Goal: Task Accomplishment & Management: Manage account settings

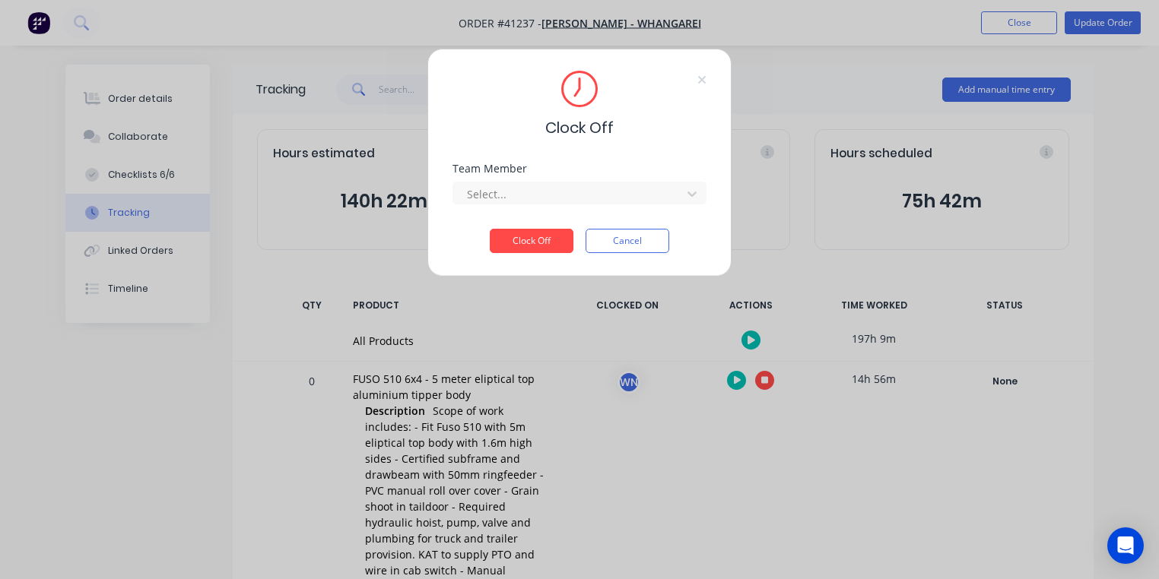
scroll to position [572, 0]
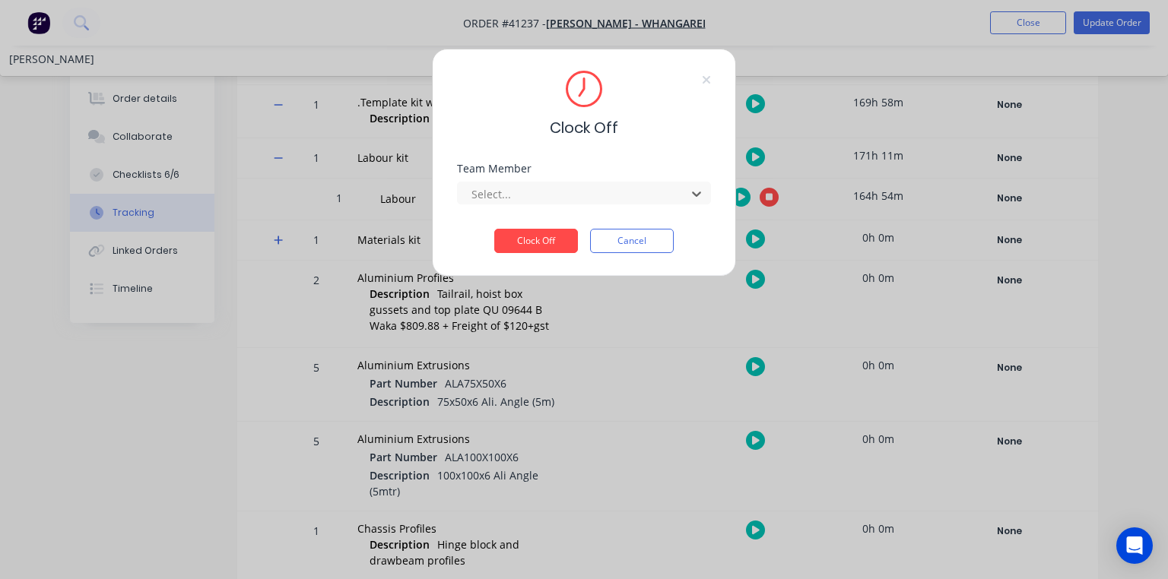
click at [525, 73] on div "[PERSON_NAME]" at bounding box center [584, 59] width 1168 height 28
click at [563, 243] on button "Clock Off" at bounding box center [536, 241] width 84 height 24
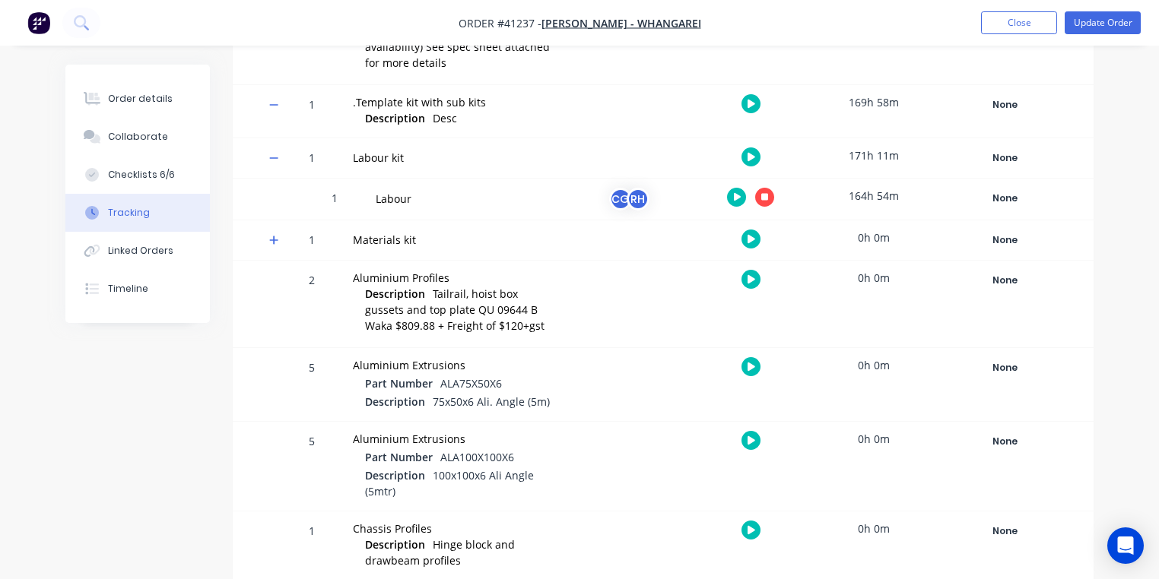
click at [36, 33] on img "button" at bounding box center [38, 22] width 23 height 23
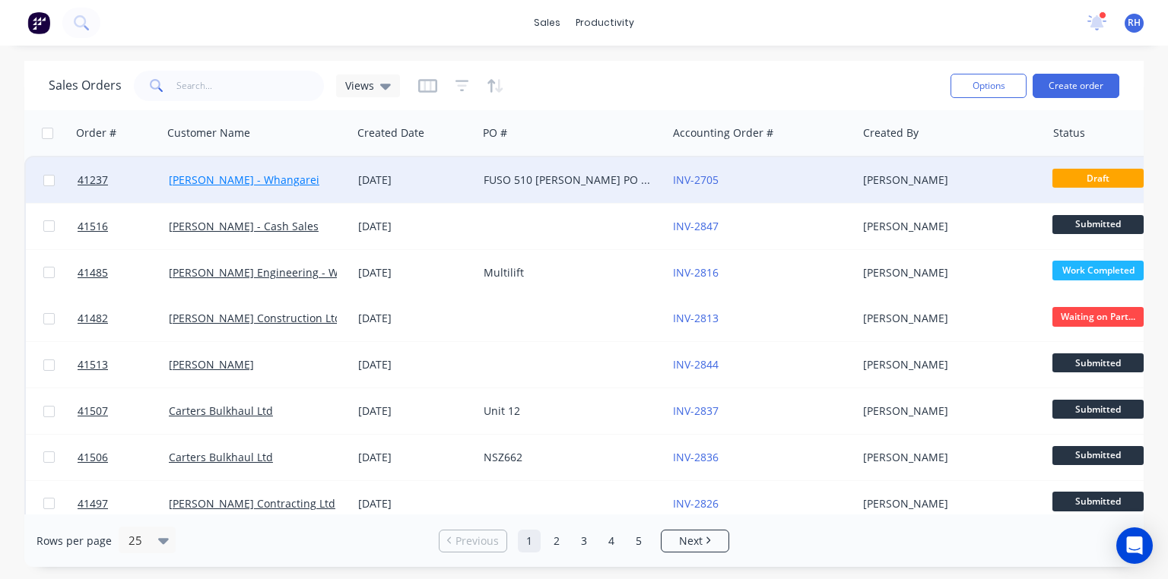
click at [280, 179] on link "[PERSON_NAME] - Whangarei" at bounding box center [244, 180] width 151 height 14
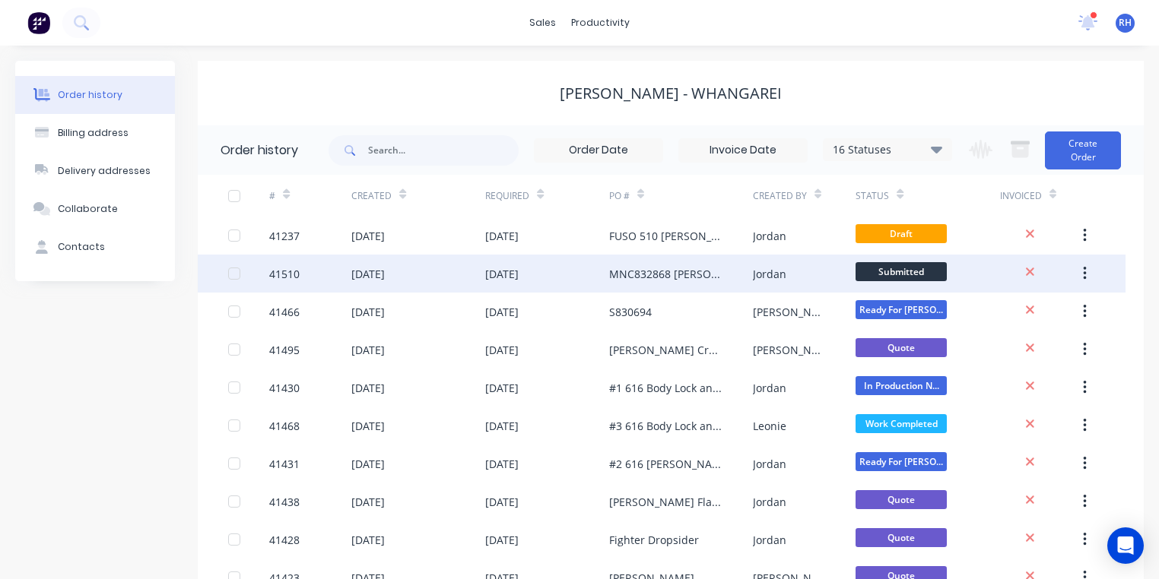
click at [639, 276] on div "MNC832868 [PERSON_NAME] 816" at bounding box center [665, 274] width 113 height 16
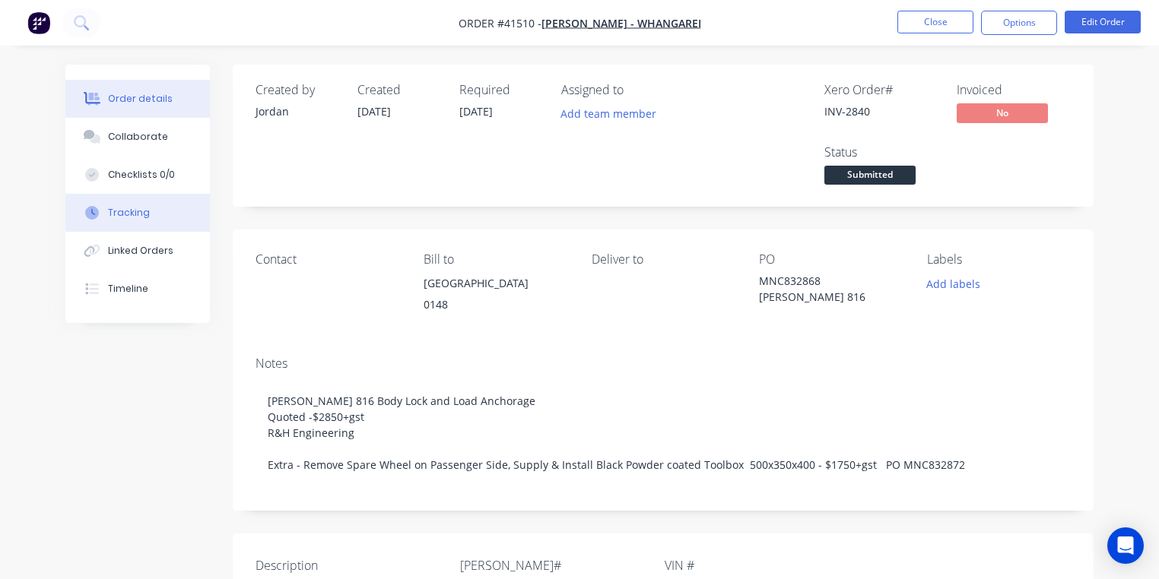
click at [113, 210] on div "Tracking" at bounding box center [129, 213] width 42 height 14
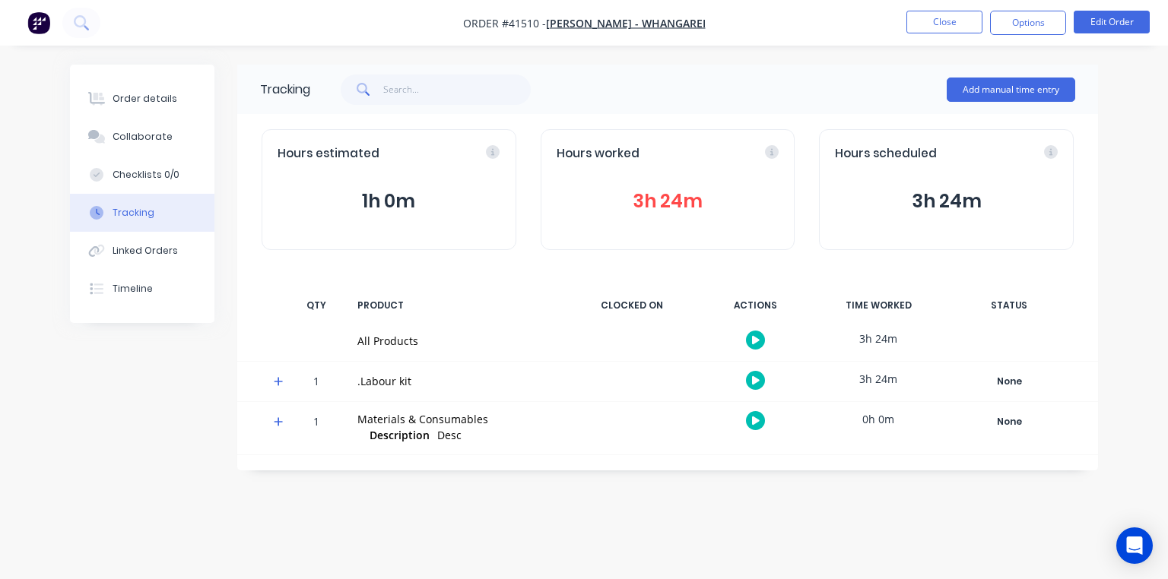
click at [277, 390] on span at bounding box center [281, 383] width 15 height 15
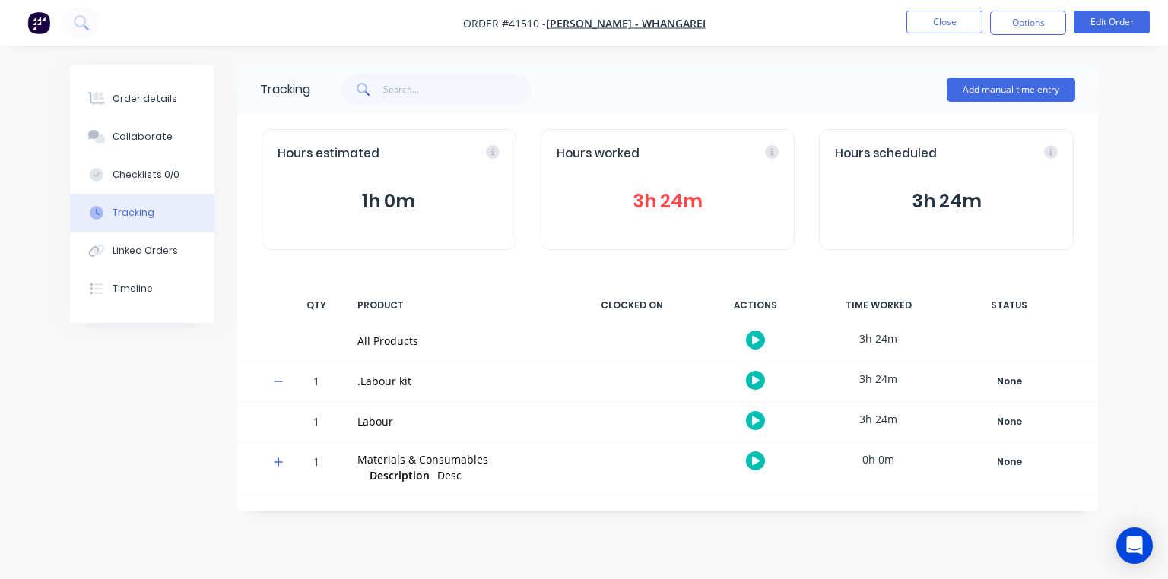
click at [752, 420] on icon "button" at bounding box center [756, 421] width 8 height 10
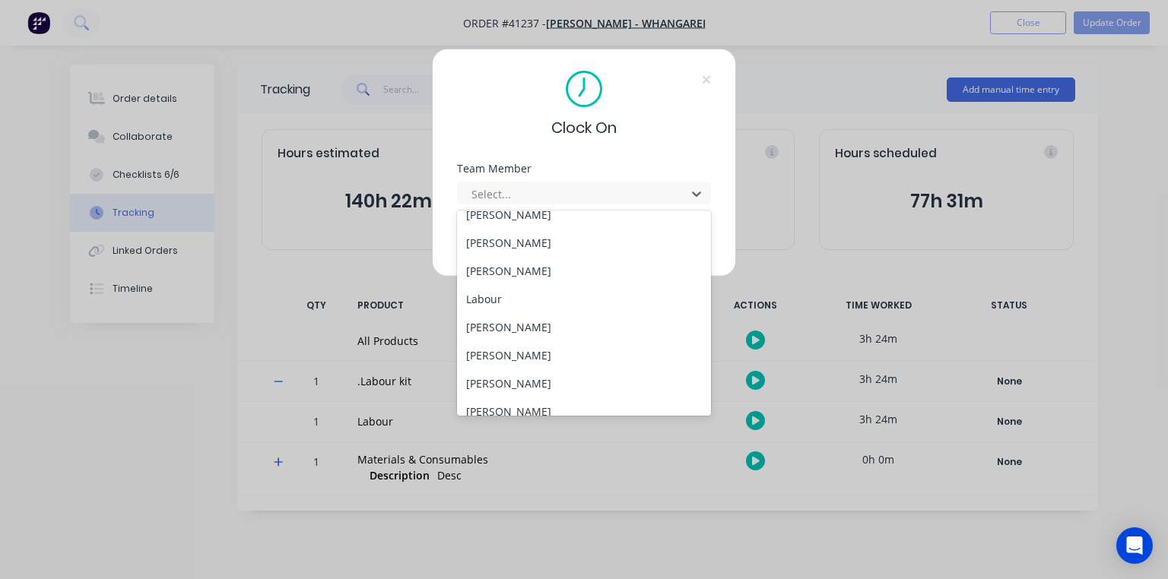
scroll to position [195, 0]
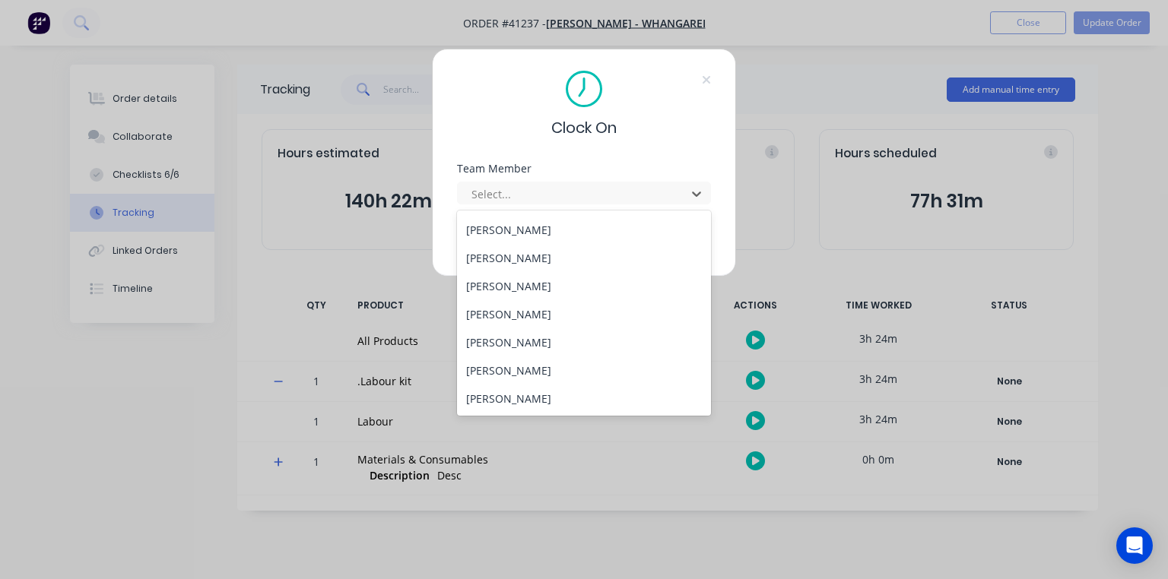
click at [474, 283] on div "[PERSON_NAME]" at bounding box center [584, 286] width 254 height 28
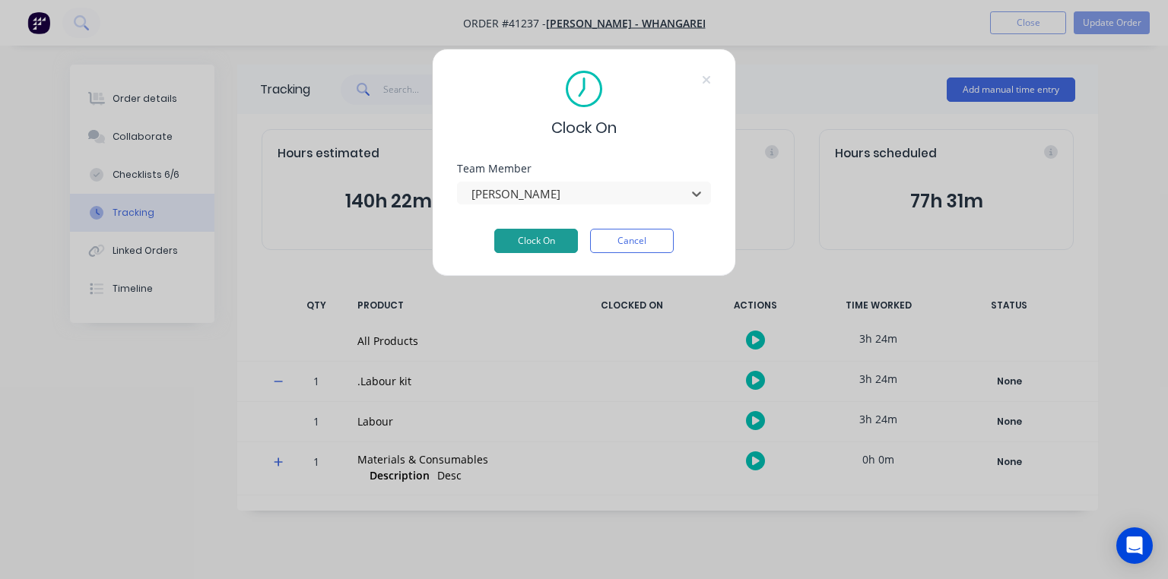
click at [538, 238] on button "Clock On" at bounding box center [536, 241] width 84 height 24
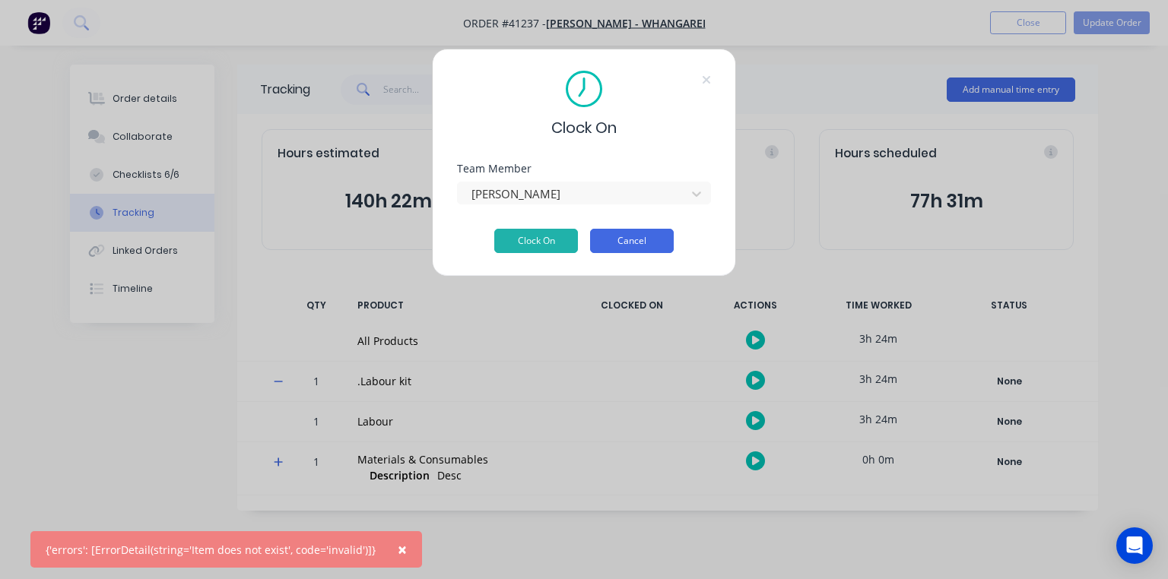
click at [611, 240] on button "Cancel" at bounding box center [632, 241] width 84 height 24
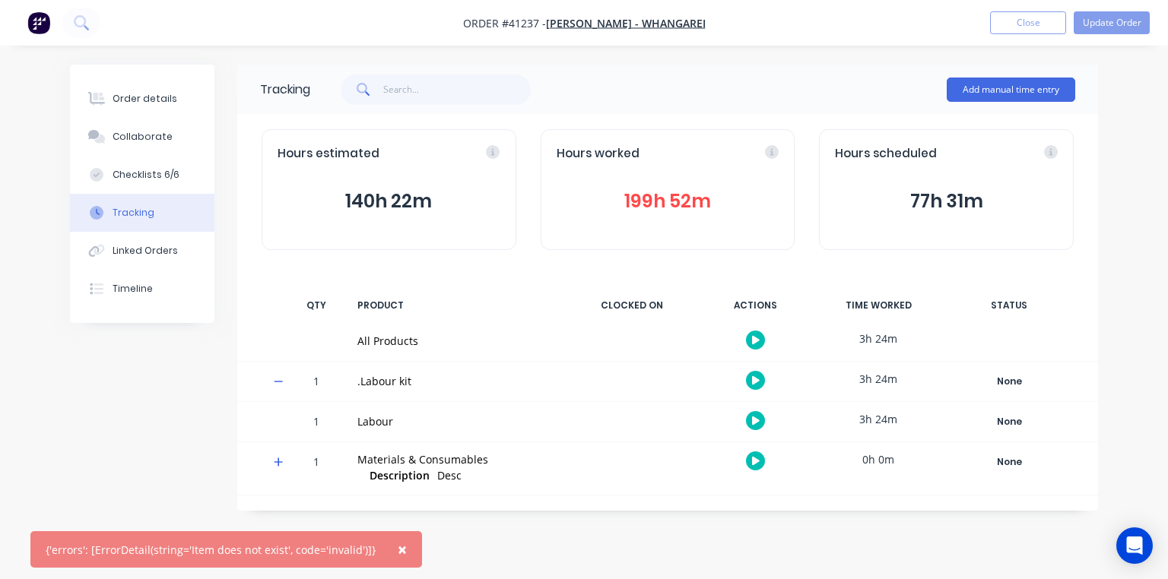
click at [752, 417] on icon "button" at bounding box center [756, 421] width 8 height 8
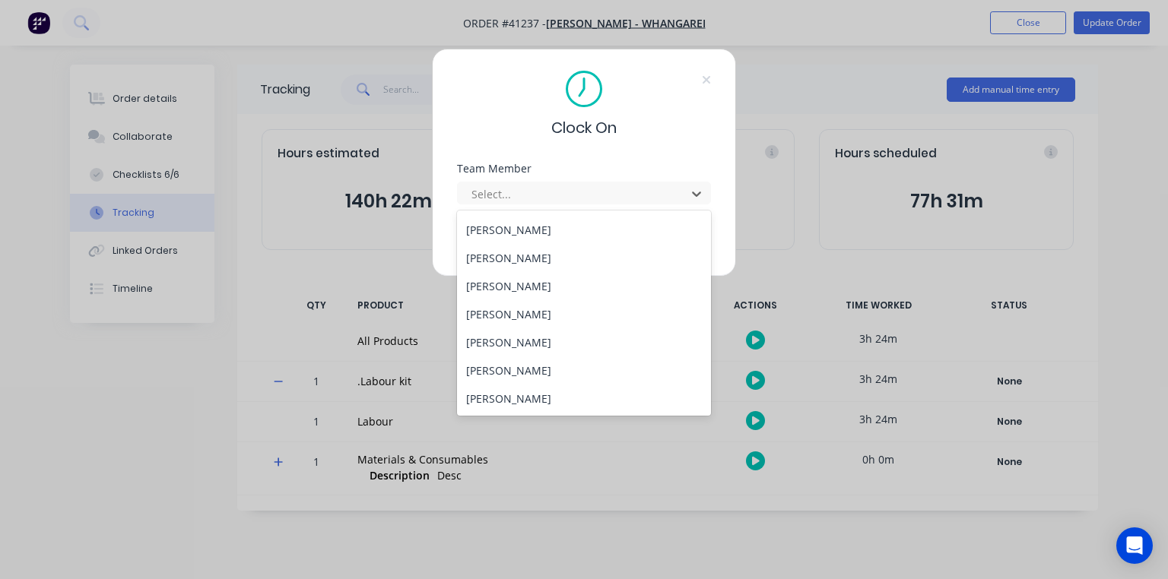
scroll to position [0, 0]
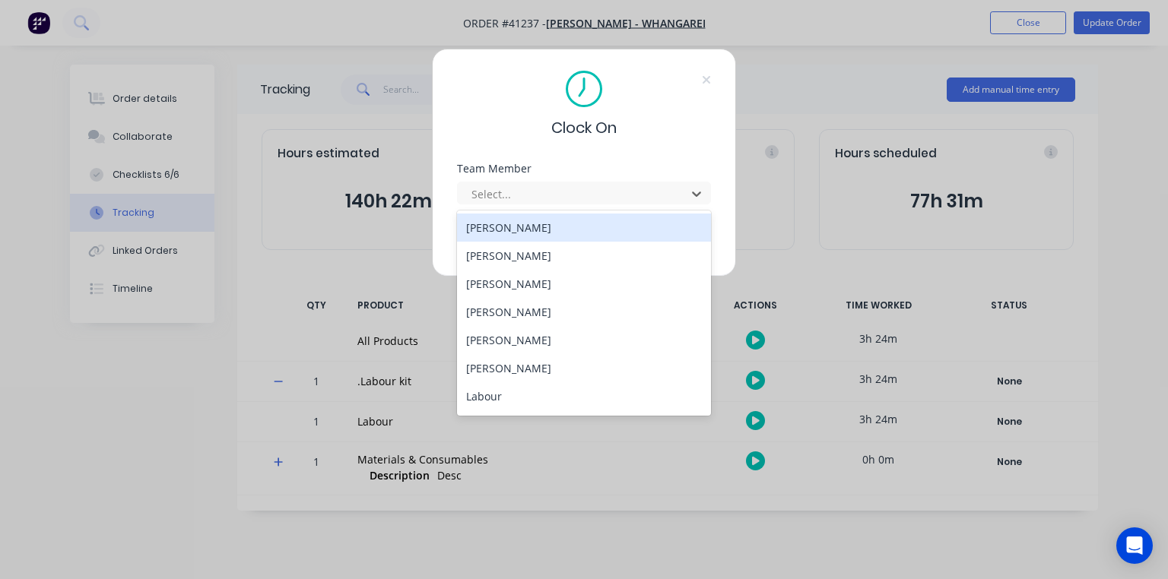
click at [290, 265] on div "Clock On Team Member 14 results available. Use Up and Down to choose options, p…" at bounding box center [584, 289] width 1168 height 579
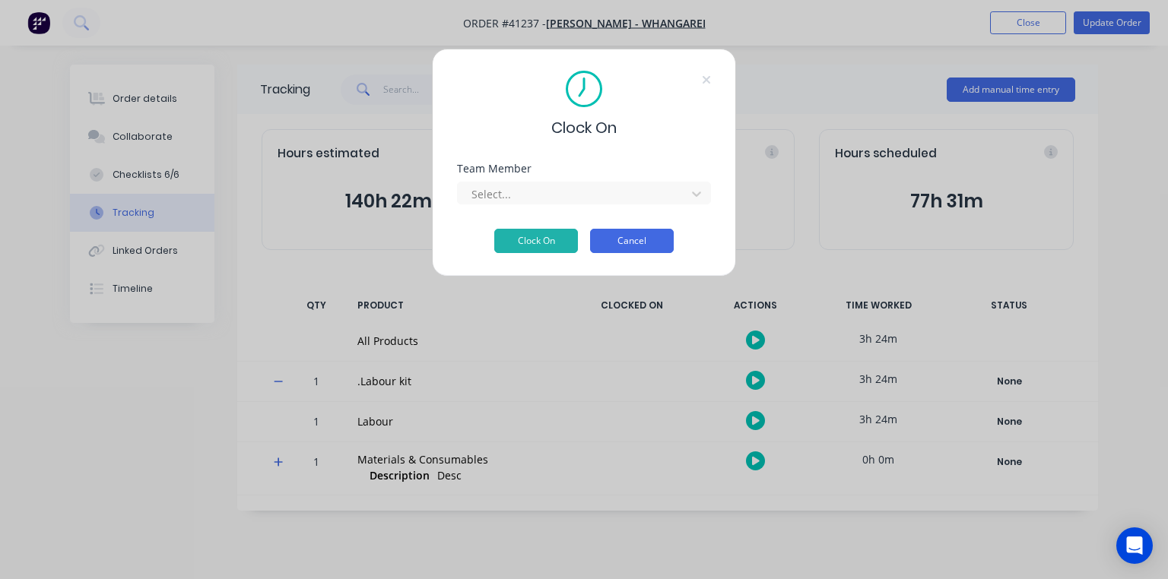
click at [621, 244] on button "Cancel" at bounding box center [632, 241] width 84 height 24
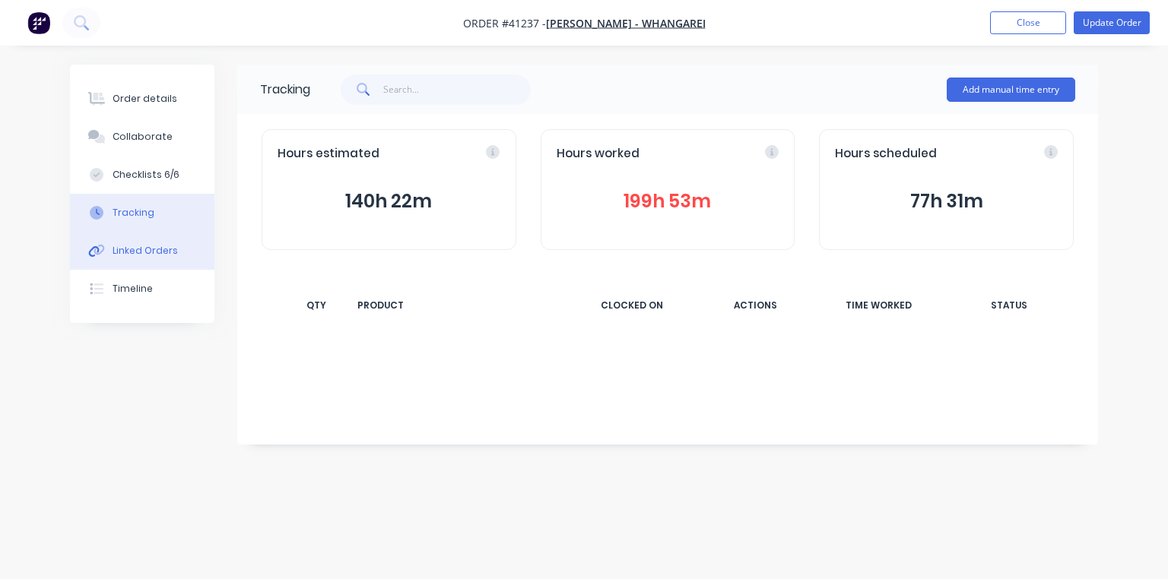
click at [141, 257] on div "Linked Orders" at bounding box center [145, 251] width 65 height 14
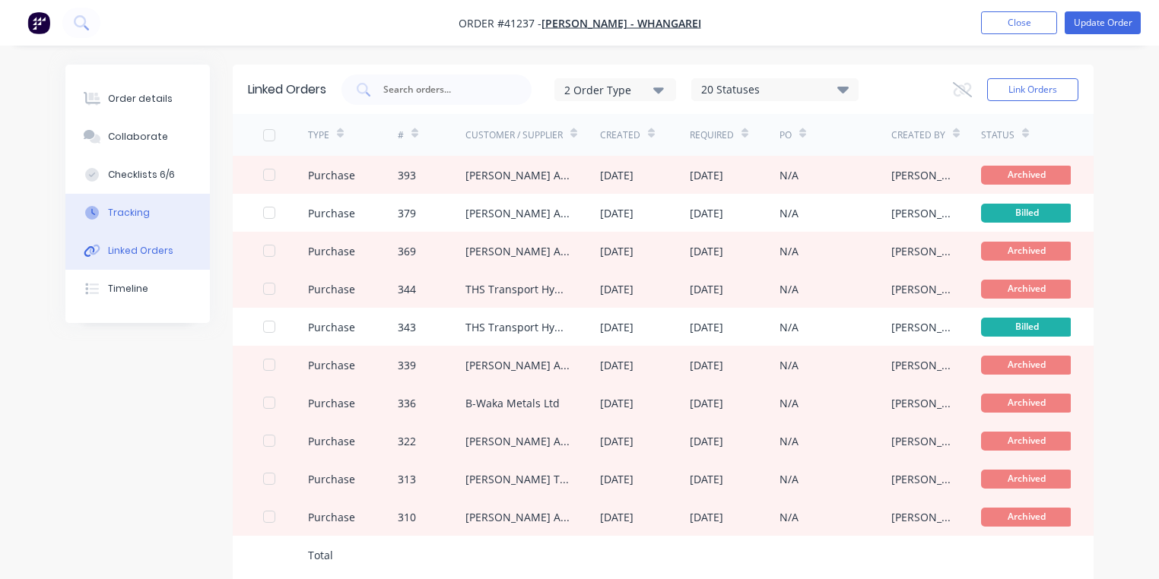
click at [128, 214] on div "Tracking" at bounding box center [129, 213] width 42 height 14
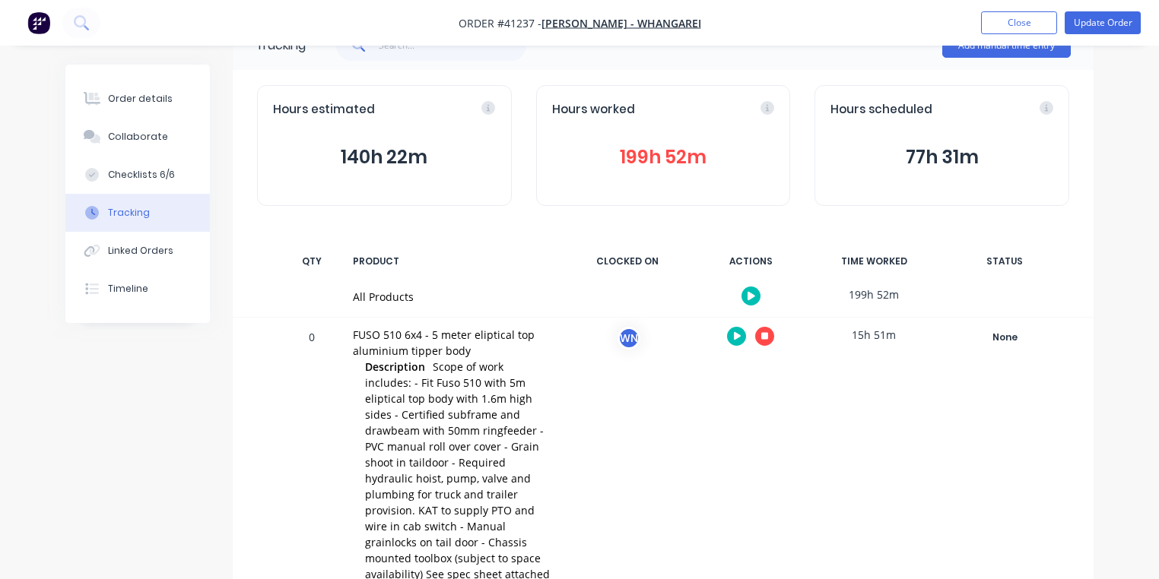
scroll to position [106, 0]
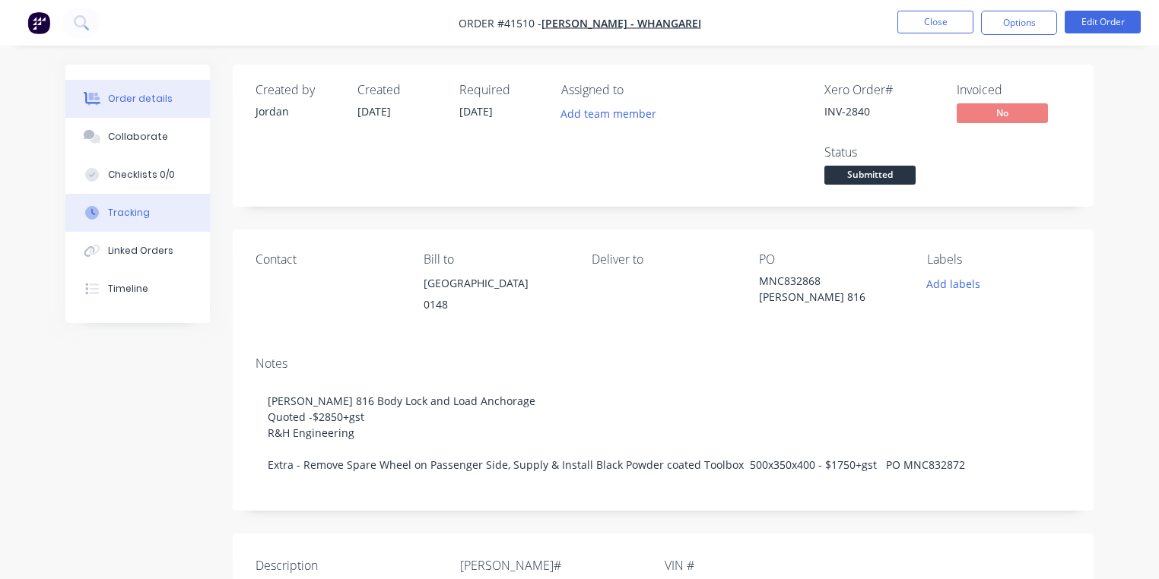
click at [125, 207] on div "Tracking" at bounding box center [129, 213] width 42 height 14
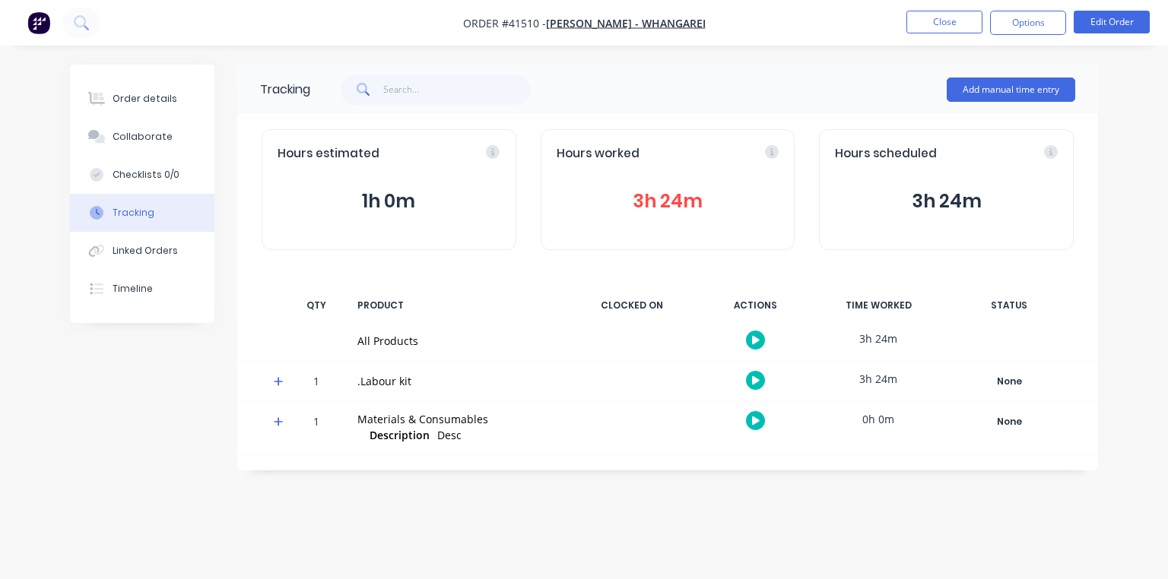
click at [277, 383] on icon at bounding box center [279, 381] width 10 height 11
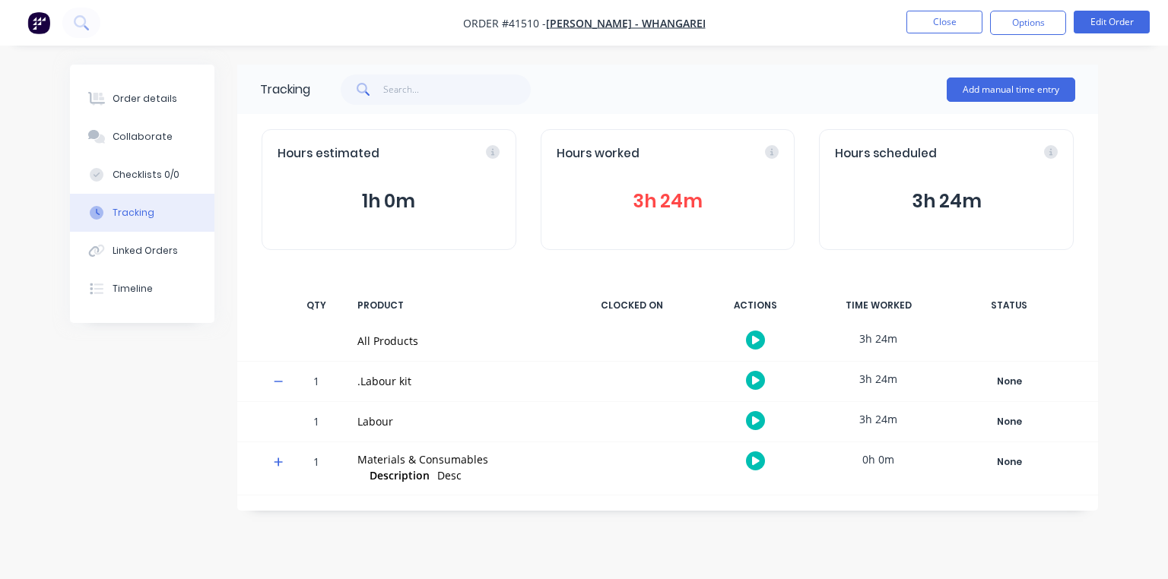
click at [752, 423] on icon "button" at bounding box center [756, 421] width 8 height 8
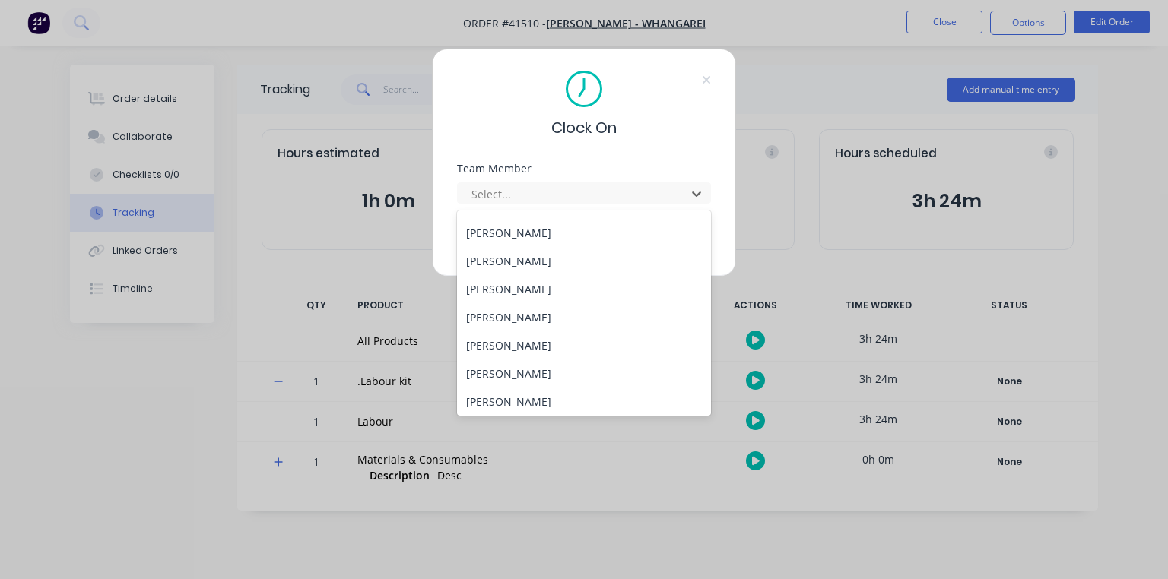
scroll to position [195, 0]
click at [481, 278] on div "[PERSON_NAME]" at bounding box center [584, 286] width 254 height 28
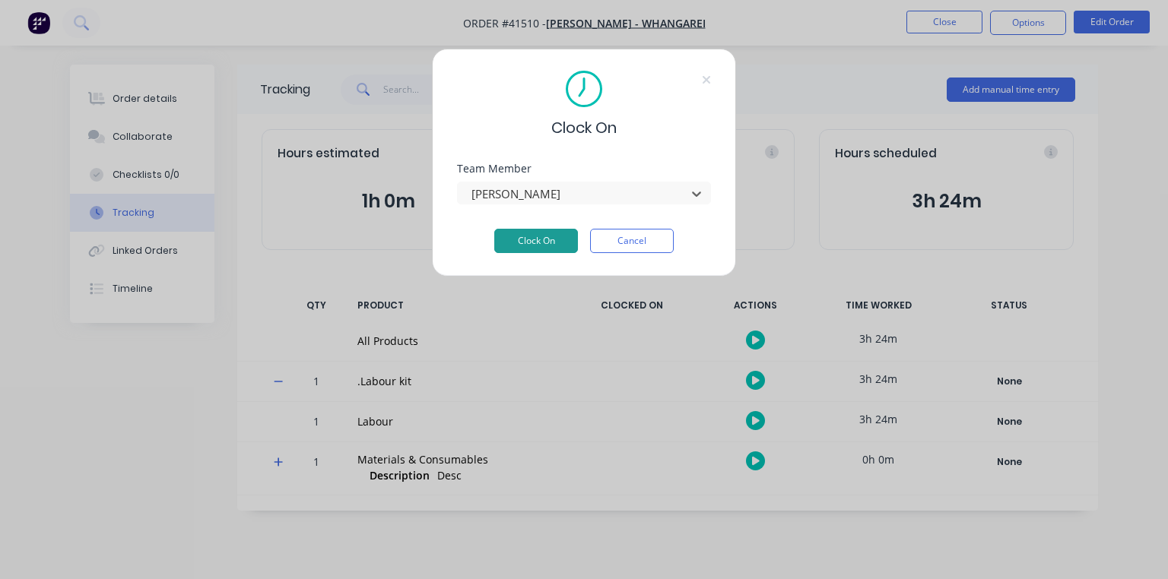
click at [527, 251] on button "Clock On" at bounding box center [536, 241] width 84 height 24
